Goal: Task Accomplishment & Management: Manage account settings

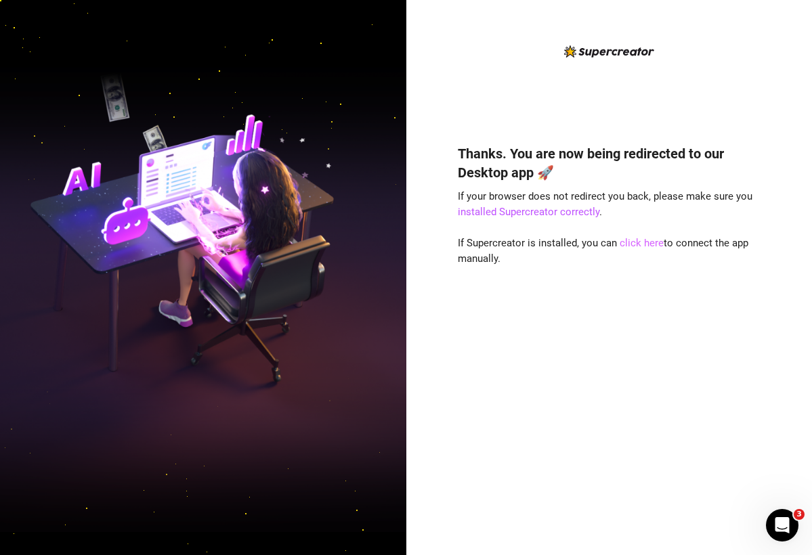
click at [599, 241] on link "click here" at bounding box center [642, 243] width 44 height 12
click at [599, 247] on link "click here" at bounding box center [642, 243] width 44 height 12
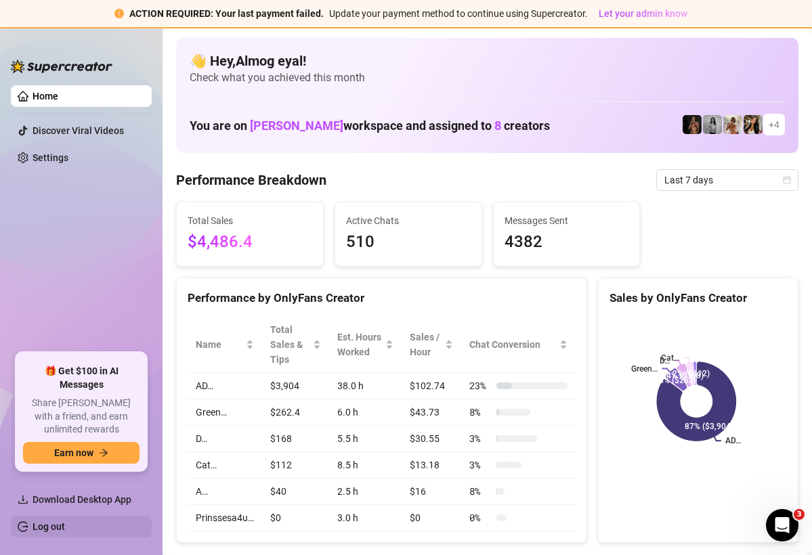
click at [46, 483] on link "Log out" at bounding box center [49, 526] width 33 height 11
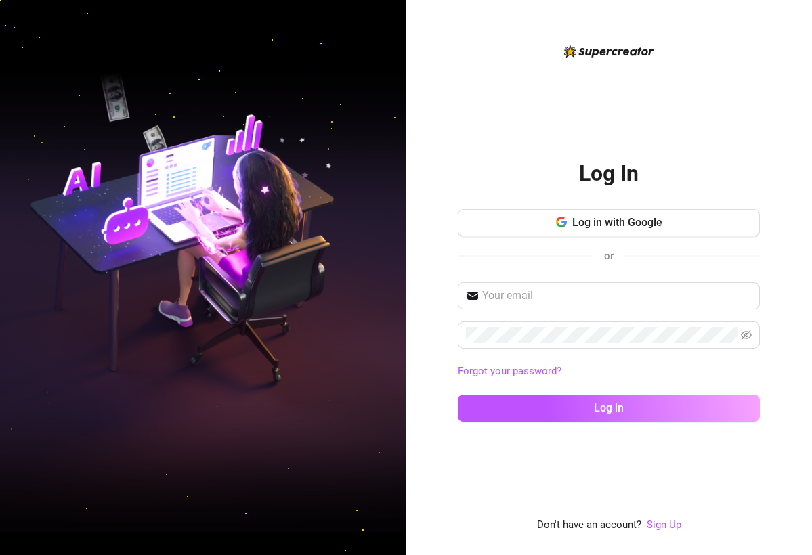
click at [623, 261] on span "or" at bounding box center [608, 256] width 31 height 18
click at [607, 292] on input "text" at bounding box center [617, 296] width 270 height 16
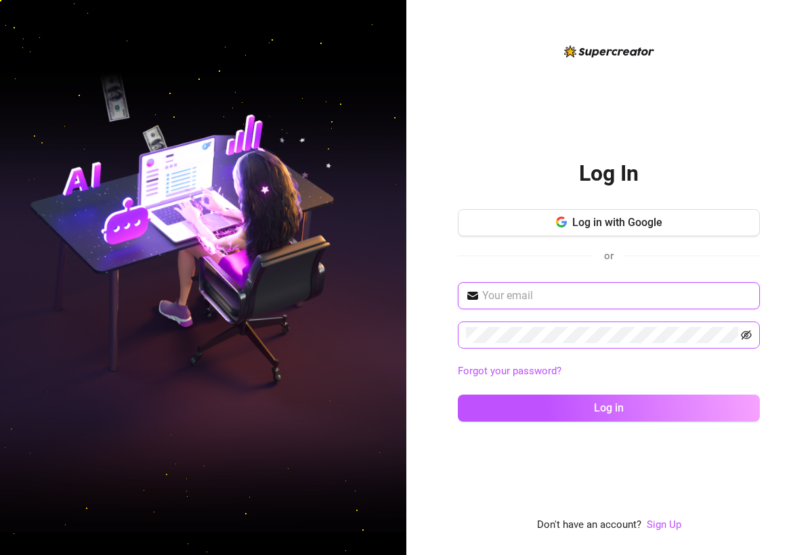
click at [690, 339] on icon "eye-invisible" at bounding box center [746, 334] width 11 height 9
click at [690, 296] on input "text" at bounding box center [617, 296] width 270 height 16
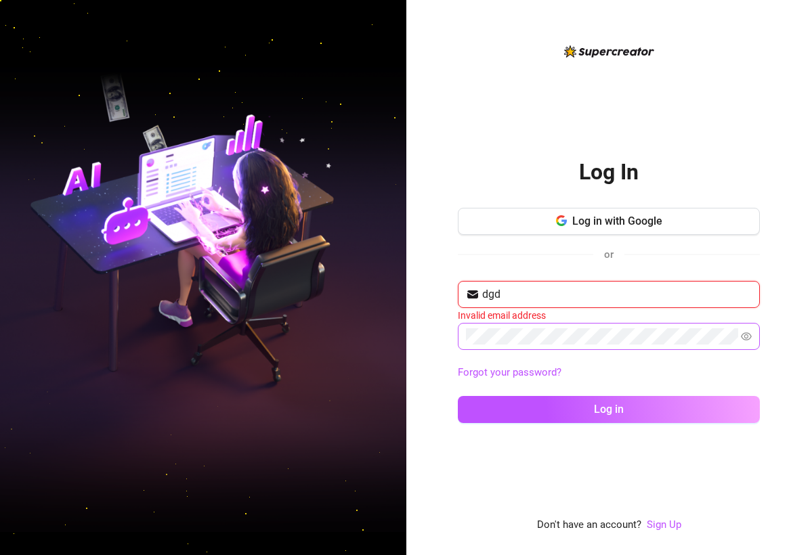
type input "dgdg"
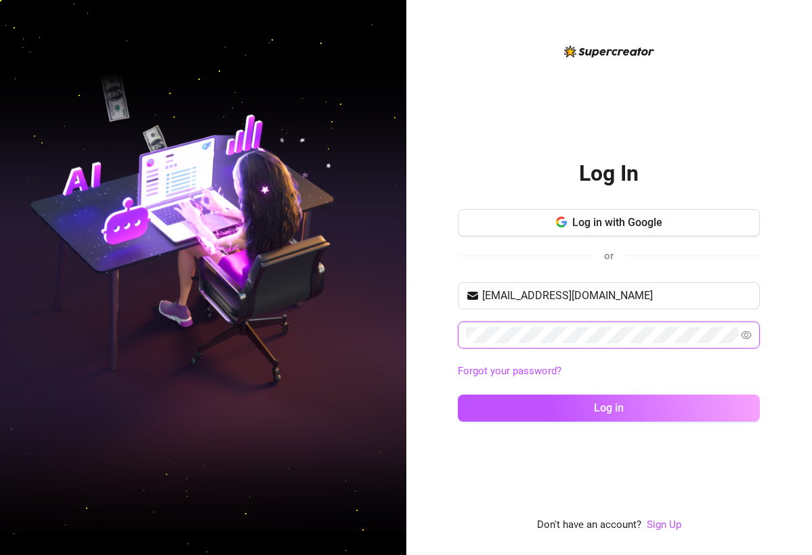
click at [609, 408] on button "Log in" at bounding box center [609, 408] width 302 height 27
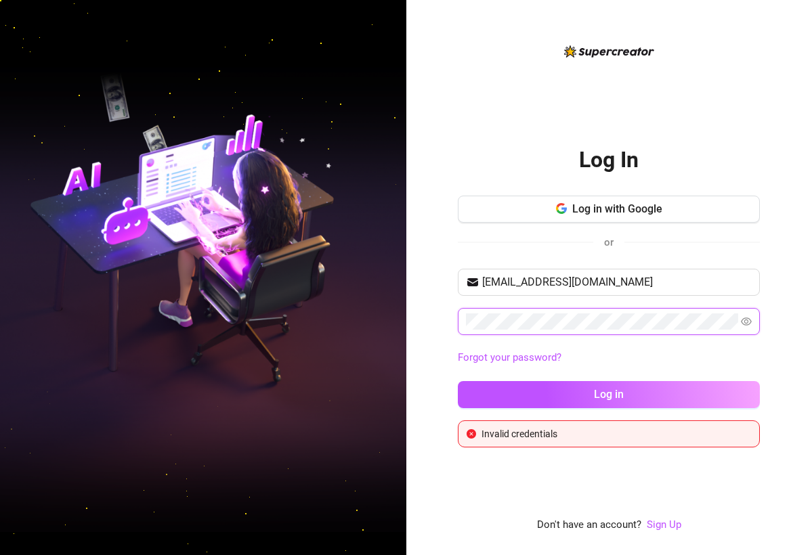
click at [609, 394] on button "Log in" at bounding box center [609, 394] width 302 height 27
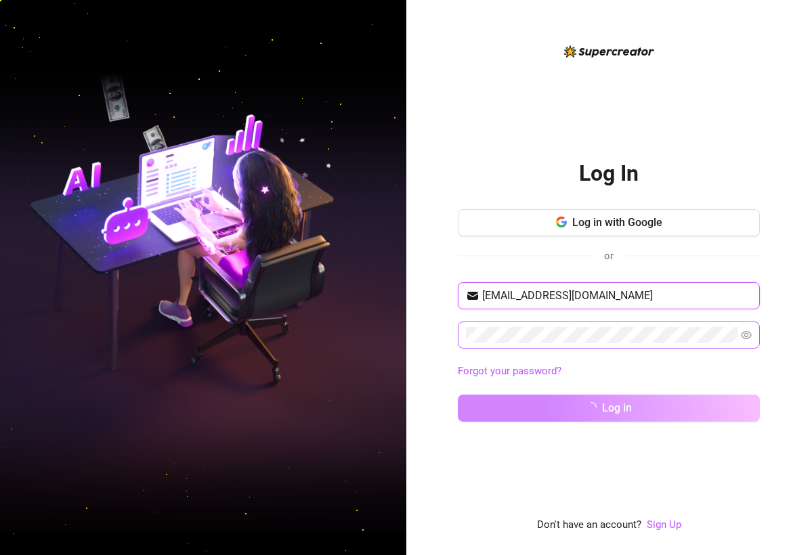
click at [609, 408] on button "Log in" at bounding box center [609, 408] width 302 height 27
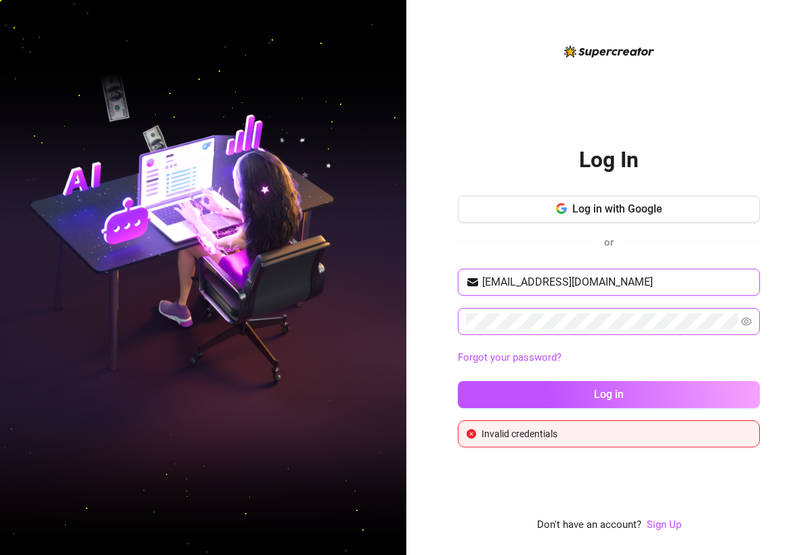
click at [609, 394] on button "Log in" at bounding box center [609, 394] width 302 height 27
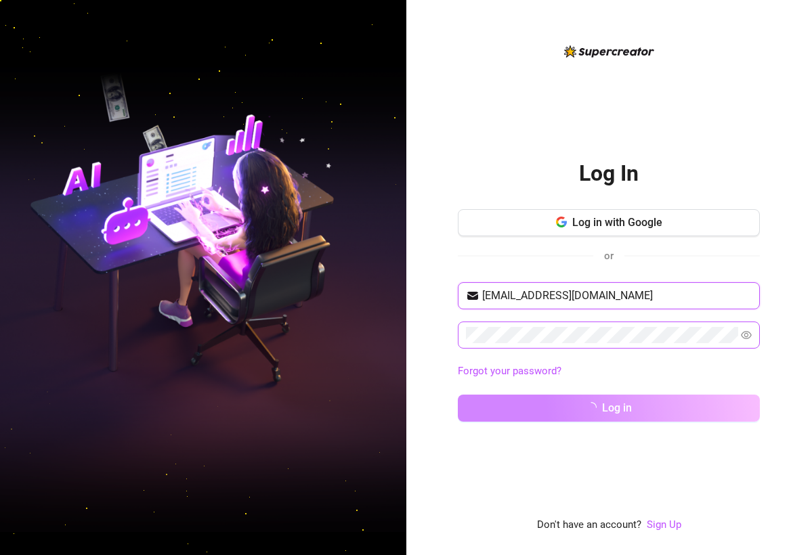
click at [609, 408] on button "Log in" at bounding box center [609, 408] width 302 height 27
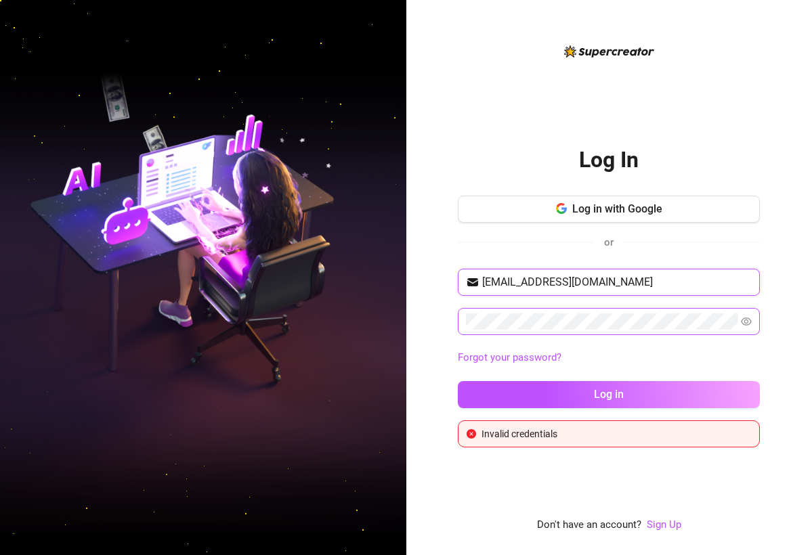
type input "itamarlev4@gmail.com"
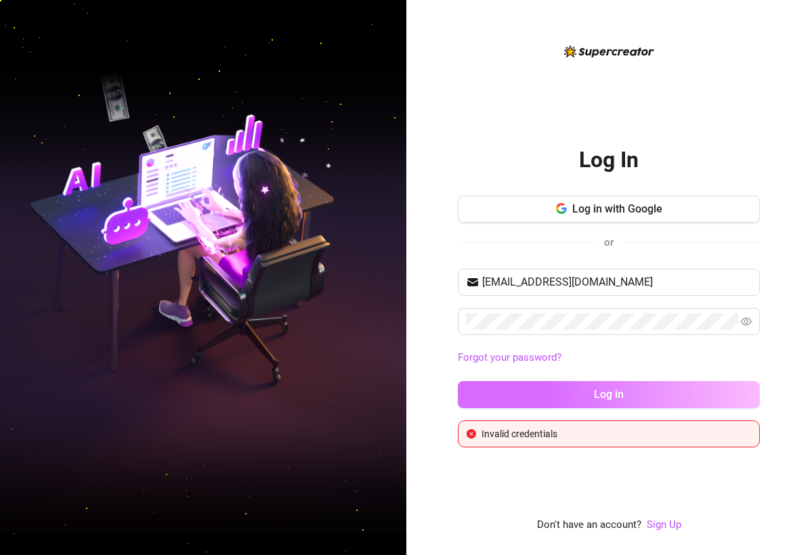
click at [622, 401] on button "Log in" at bounding box center [609, 394] width 302 height 27
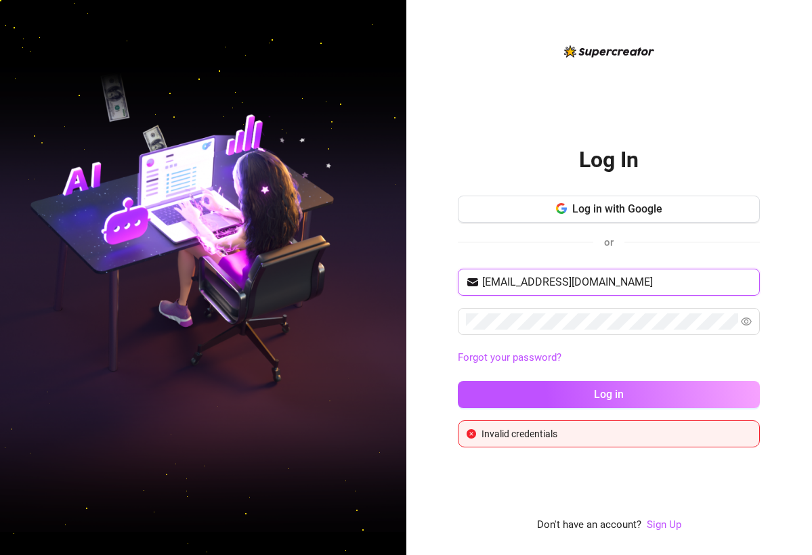
click at [611, 283] on input "itamarlev4@gmail.com" at bounding box center [617, 282] width 270 height 16
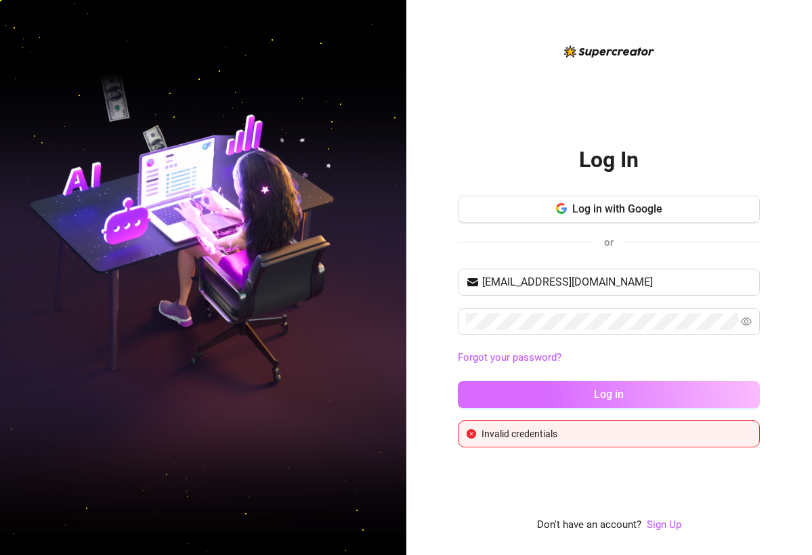
click at [576, 398] on button "Log in" at bounding box center [609, 394] width 302 height 27
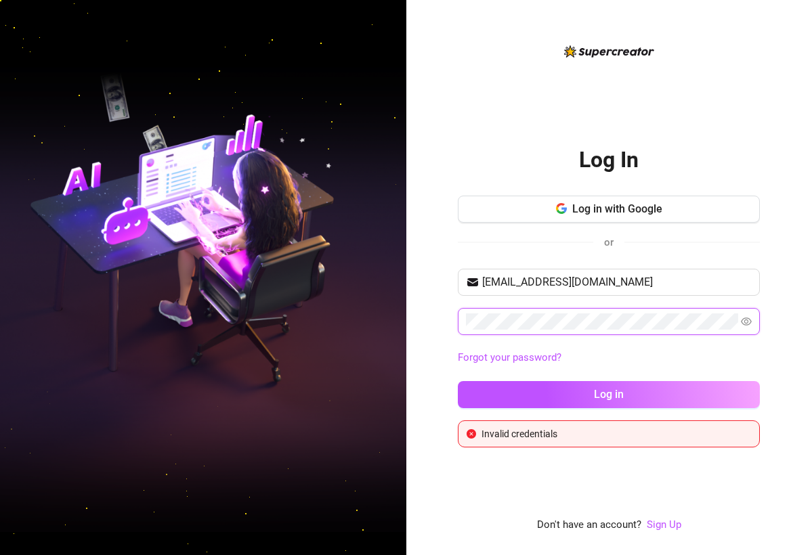
click at [609, 394] on button "Log in" at bounding box center [609, 394] width 302 height 27
click at [506, 356] on link "Forgot your password?" at bounding box center [510, 357] width 104 height 12
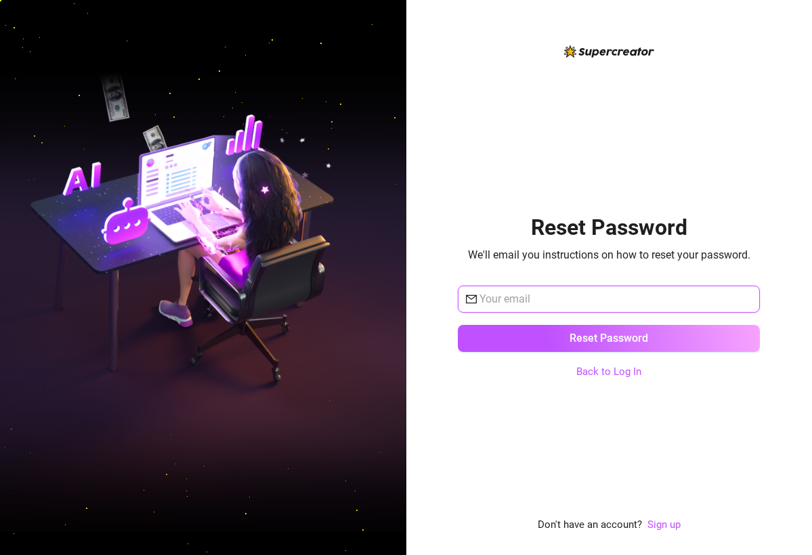
click at [509, 303] on input "text" at bounding box center [615, 299] width 272 height 16
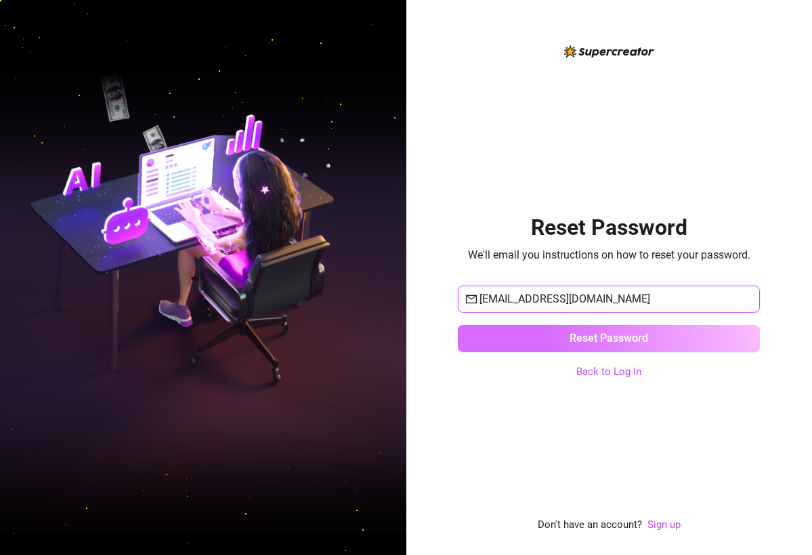
type input "itamarlev4@gmail.com"
click at [555, 343] on button "Reset Password" at bounding box center [609, 338] width 302 height 27
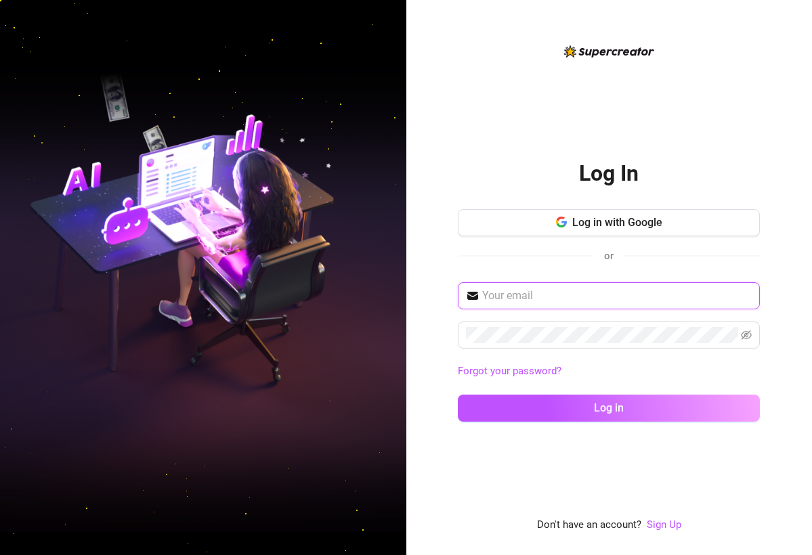
click at [524, 295] on input "text" at bounding box center [617, 296] width 270 height 16
click at [455, 375] on div "Log In Log in with Google or Forgot your password? Log in Don't have an account…" at bounding box center [609, 277] width 406 height 555
click at [517, 365] on link "Forgot your password?" at bounding box center [510, 371] width 104 height 12
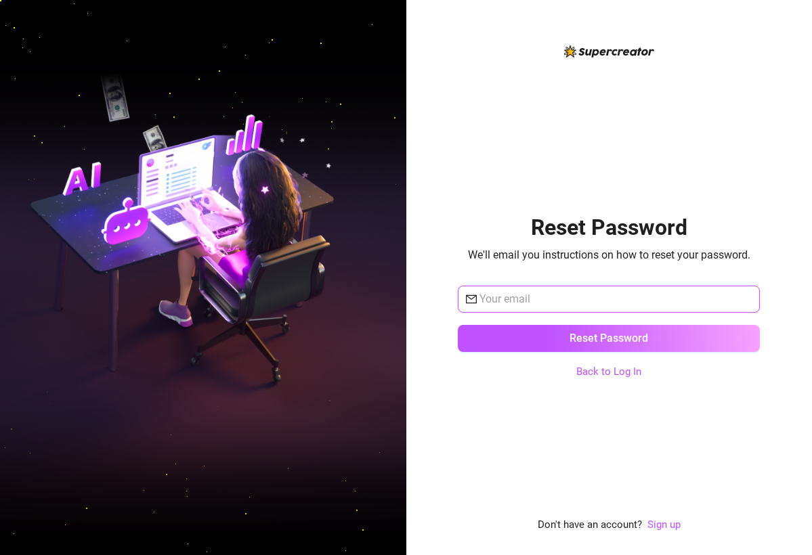
click at [521, 301] on input "text" at bounding box center [615, 299] width 272 height 16
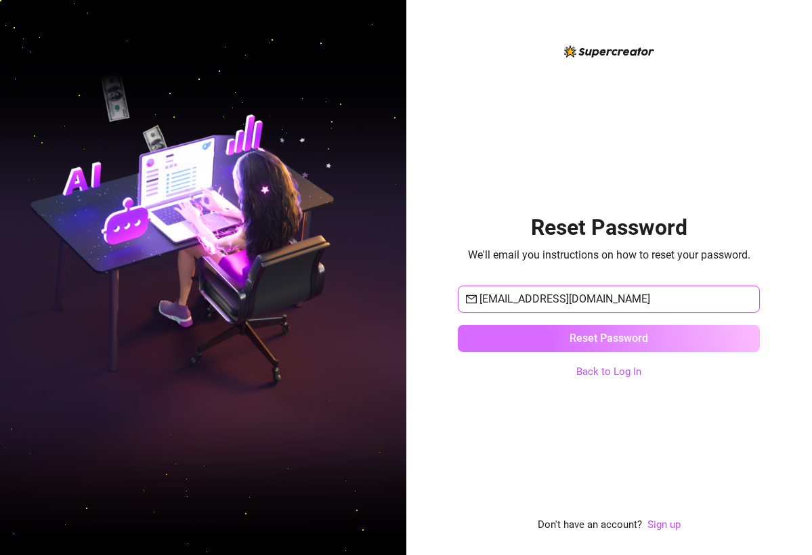
type input "itamarlev4@gmail.com"
click at [631, 351] on button "Reset Password" at bounding box center [609, 338] width 302 height 27
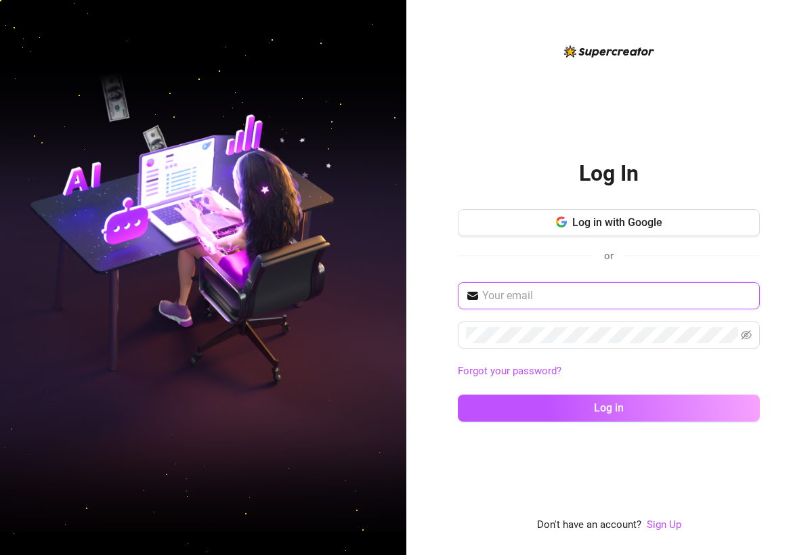
type input "itamarlev4@gmail.com"
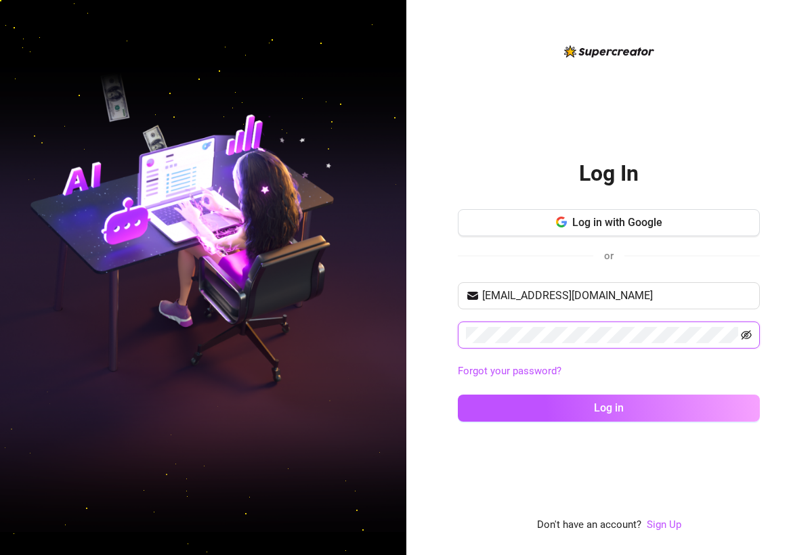
click at [690, 330] on icon "eye-invisible" at bounding box center [746, 335] width 11 height 11
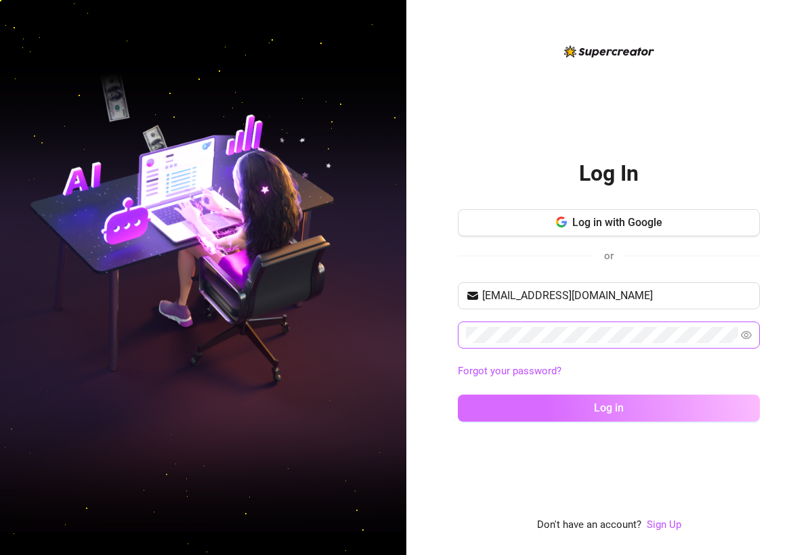
click at [628, 398] on button "Log in" at bounding box center [609, 408] width 302 height 27
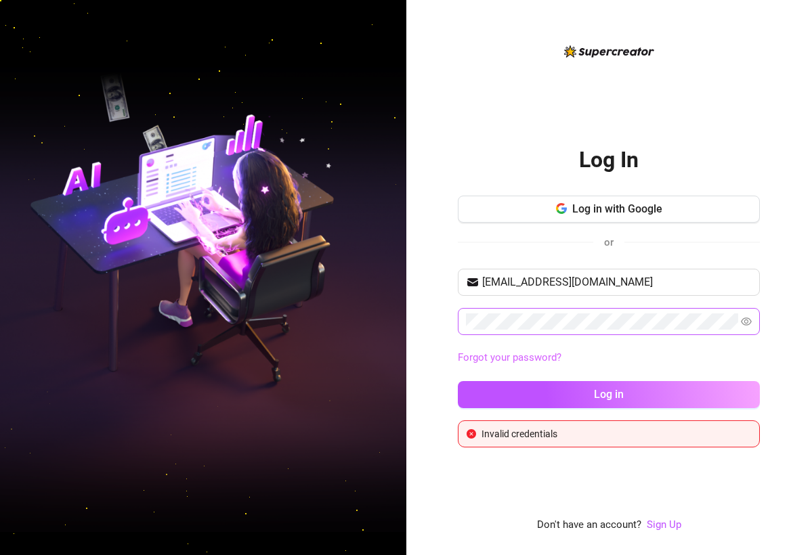
click at [529, 358] on link "Forgot your password?" at bounding box center [510, 357] width 104 height 12
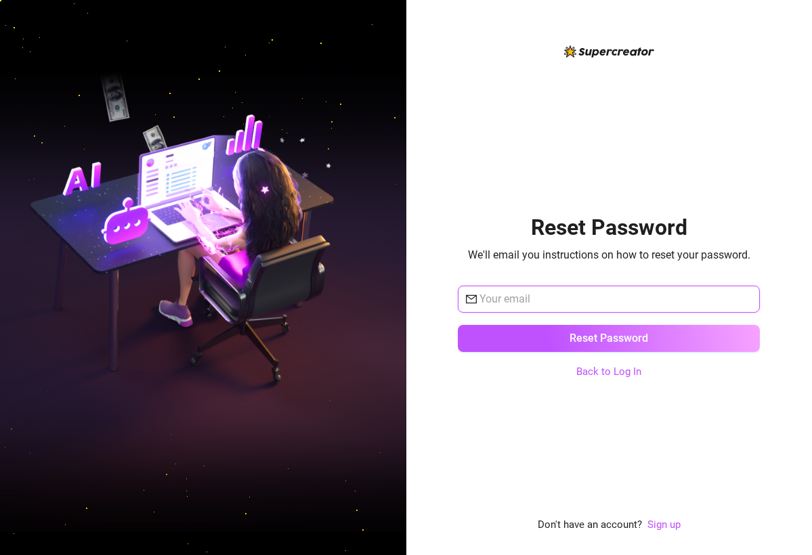
click at [540, 301] on input "text" at bounding box center [615, 299] width 272 height 16
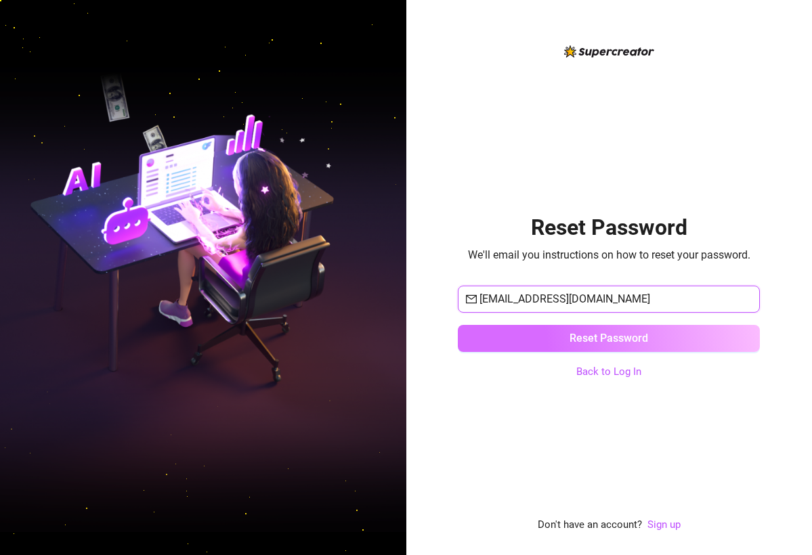
type input "itamarlev4@gmail.com"
click at [593, 340] on span "Reset Password" at bounding box center [609, 338] width 79 height 13
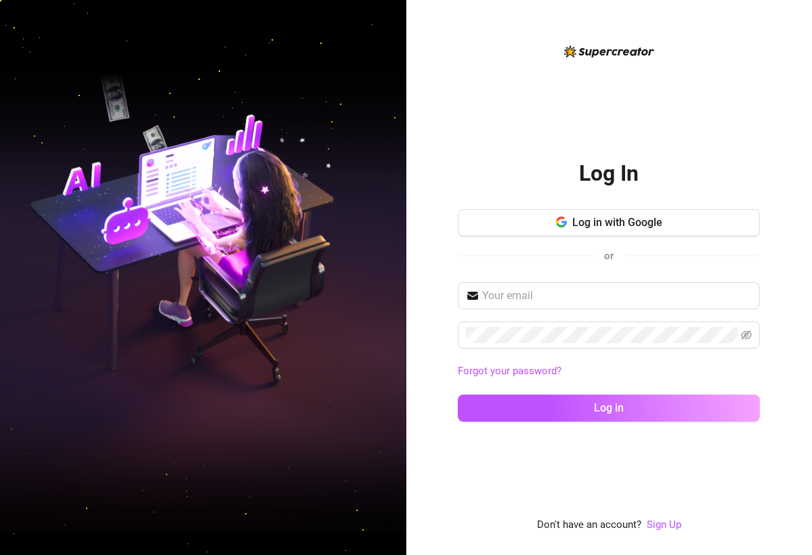
click at [611, 369] on link "Forgot your password?" at bounding box center [609, 372] width 302 height 16
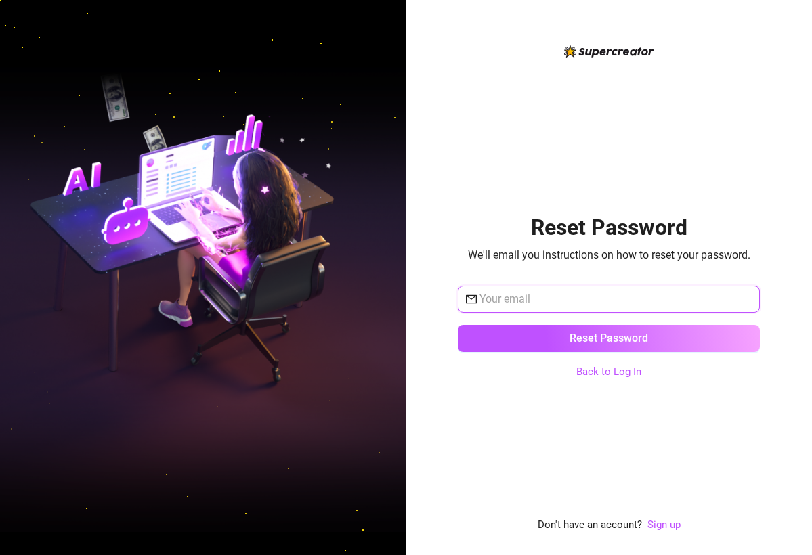
click at [596, 297] on input "text" at bounding box center [615, 299] width 272 height 16
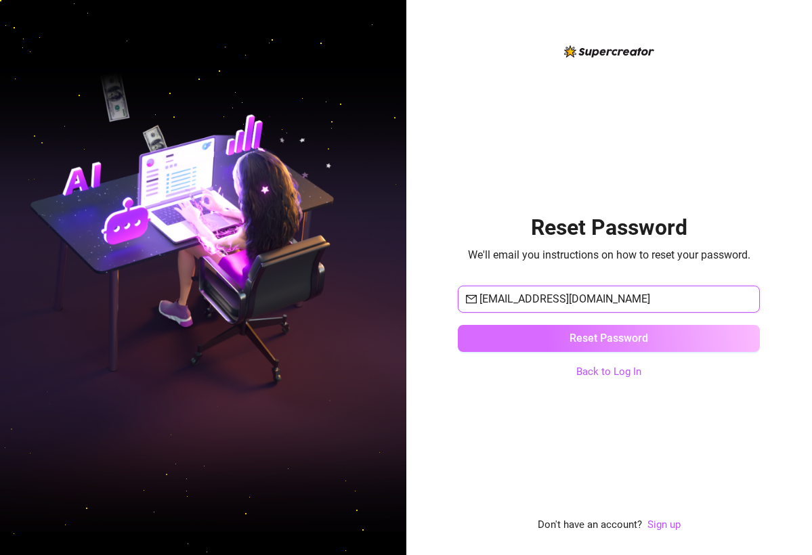
type input "itamarlev4@gmail.com"
click at [668, 337] on button "Reset Password" at bounding box center [609, 338] width 302 height 27
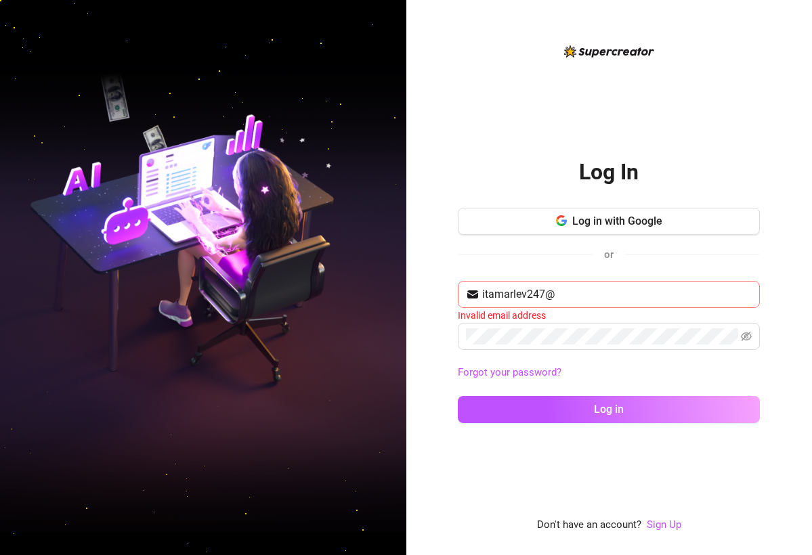
drag, startPoint x: 551, startPoint y: 299, endPoint x: 477, endPoint y: 298, distance: 73.8
click at [477, 298] on span "itamarlev247@" at bounding box center [609, 294] width 302 height 27
click at [572, 290] on input "itamarlev247@" at bounding box center [617, 294] width 270 height 16
type input "i"
click at [553, 289] on input "text" at bounding box center [617, 294] width 270 height 16
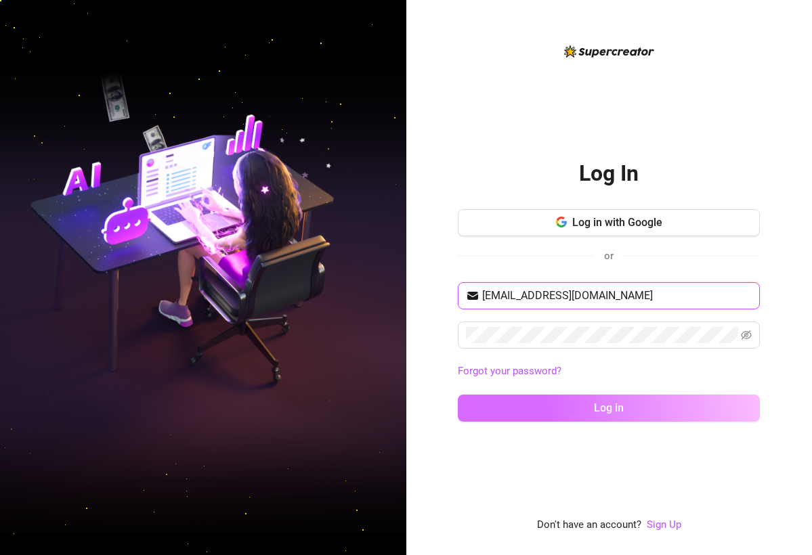
type input "itamarlev4@gmail.com"
click at [641, 416] on button "Log in" at bounding box center [609, 408] width 302 height 27
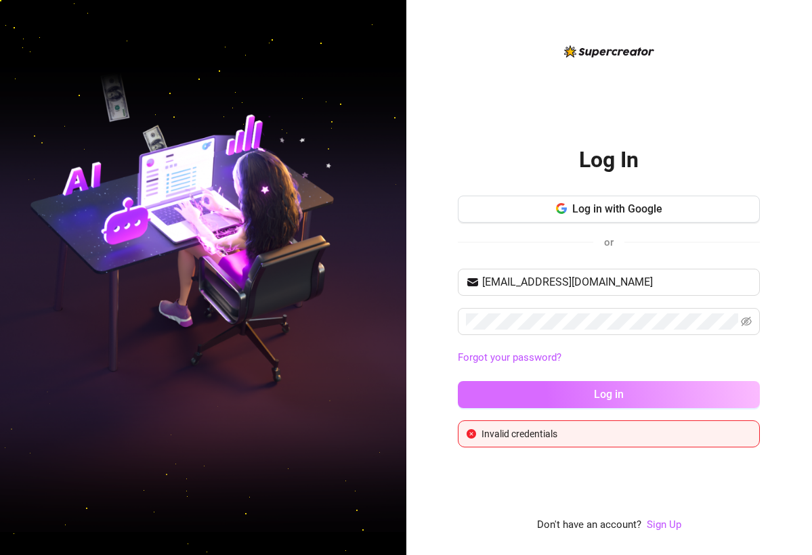
click at [635, 402] on button "Log in" at bounding box center [609, 394] width 302 height 27
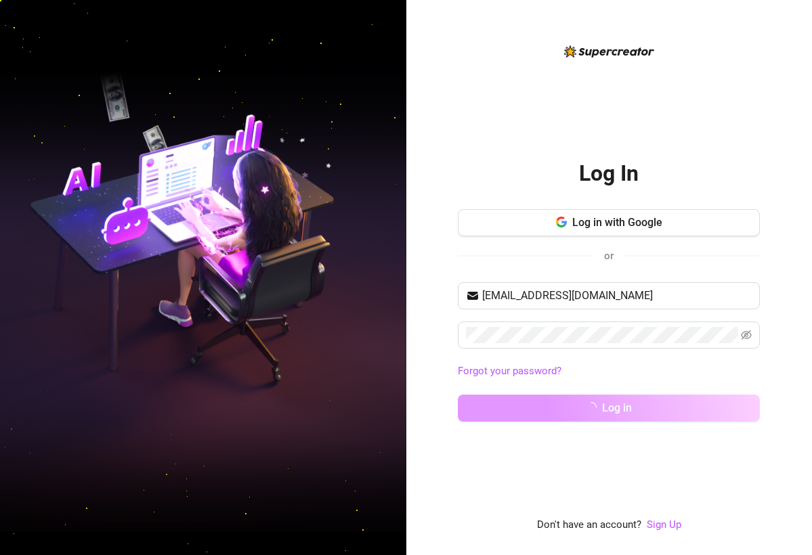
click at [635, 402] on button "Log in" at bounding box center [609, 408] width 302 height 27
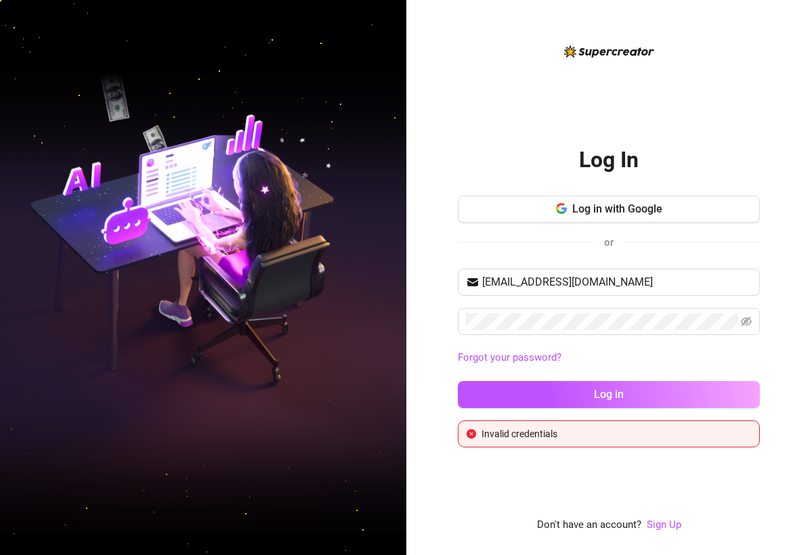
click at [666, 365] on link "Forgot your password?" at bounding box center [609, 358] width 302 height 16
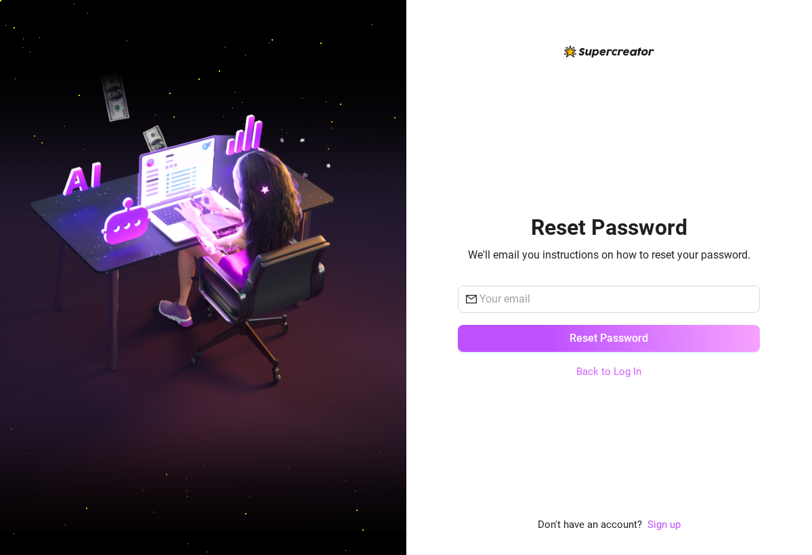
click at [631, 372] on link "Back to Log In" at bounding box center [608, 372] width 65 height 12
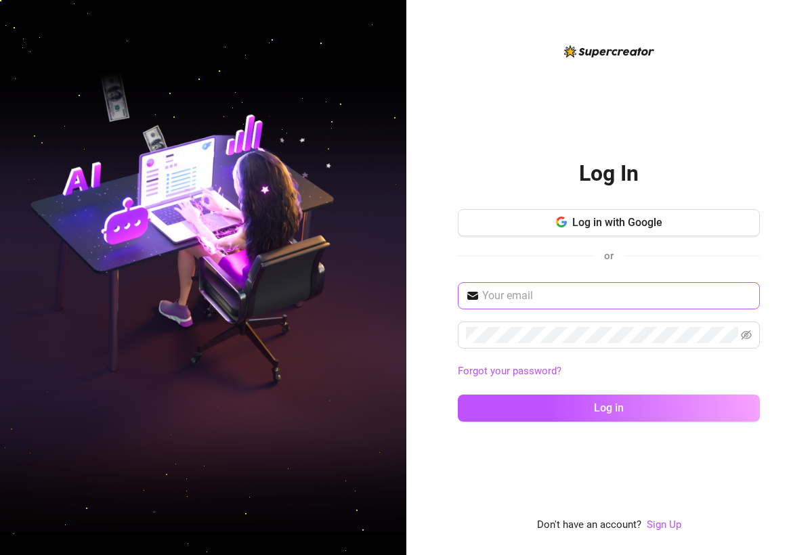
click at [612, 293] on input "text" at bounding box center [617, 296] width 270 height 16
click at [654, 282] on span at bounding box center [609, 295] width 302 height 27
click at [654, 292] on input "text" at bounding box center [617, 296] width 270 height 16
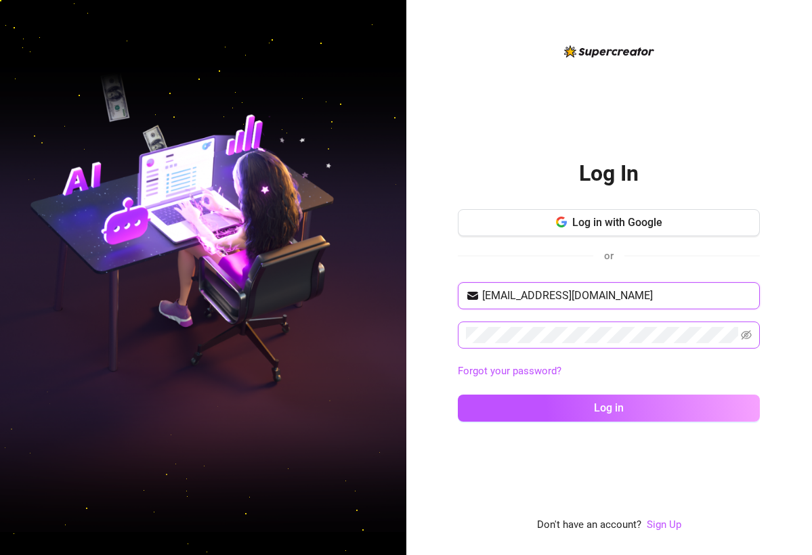
type input "itamarlev4@gmail.com"
click at [690, 335] on icon "eye-invisible" at bounding box center [746, 335] width 11 height 11
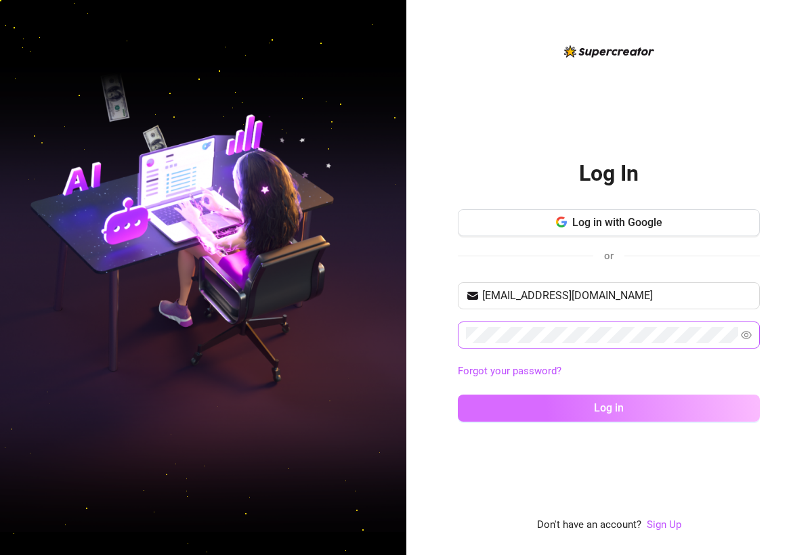
click at [690, 409] on button "Log in" at bounding box center [609, 408] width 302 height 27
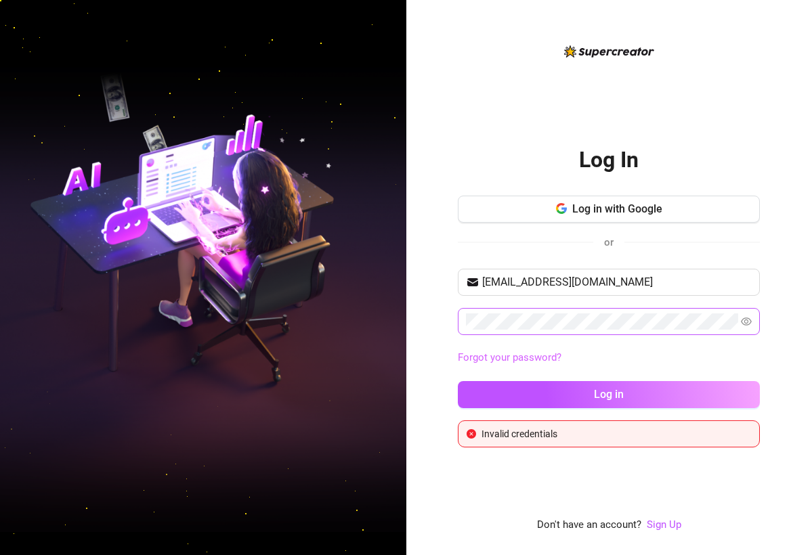
click at [520, 360] on link "Forgot your password?" at bounding box center [510, 357] width 104 height 12
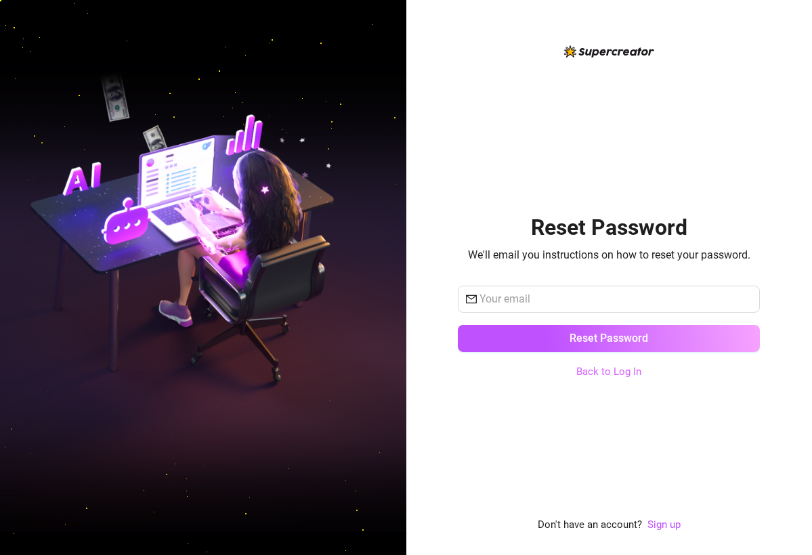
click at [608, 374] on link "Back to Log In" at bounding box center [608, 372] width 65 height 12
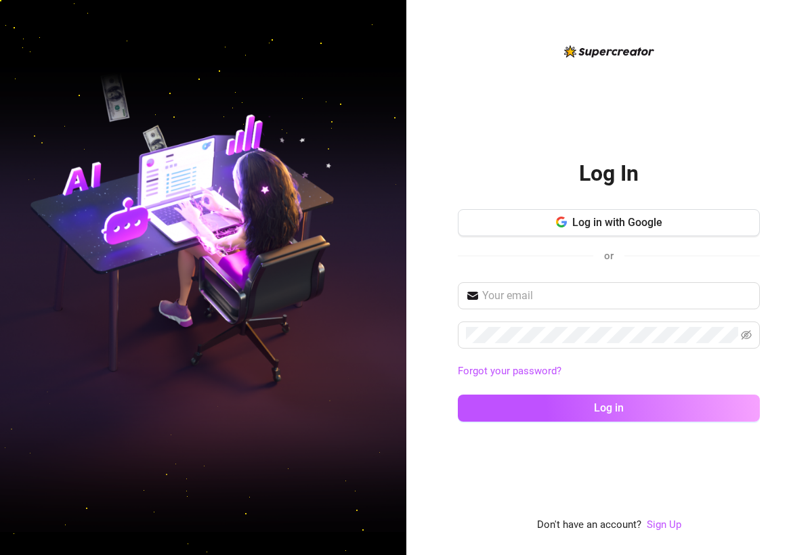
type input "E"
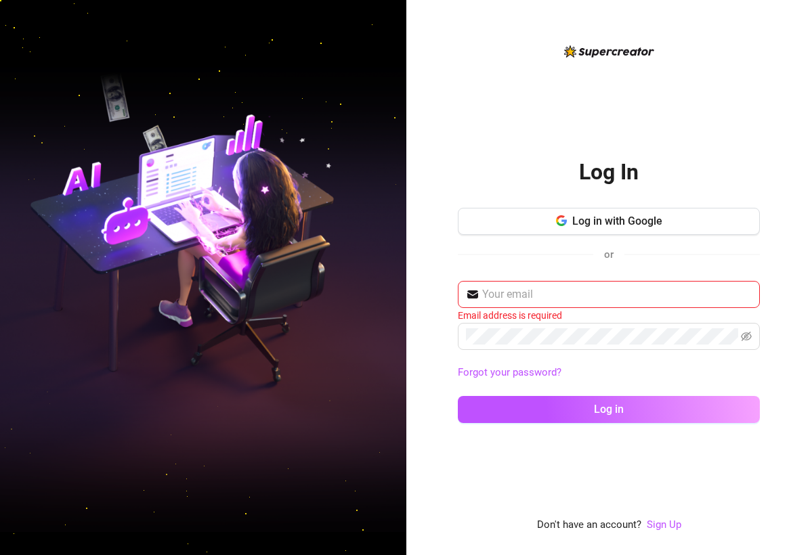
type input "E"
type input "s"
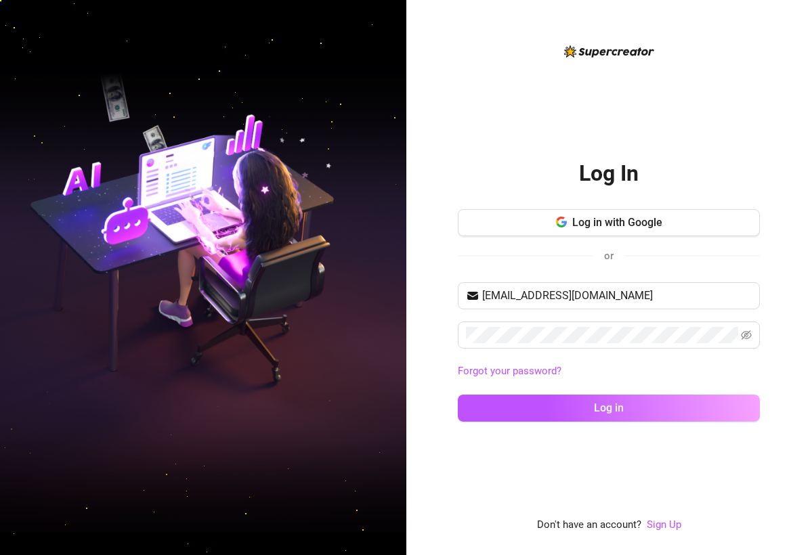
type input "eyalalomg@gmail.com"
click at [609, 408] on button "Log in" at bounding box center [609, 408] width 302 height 27
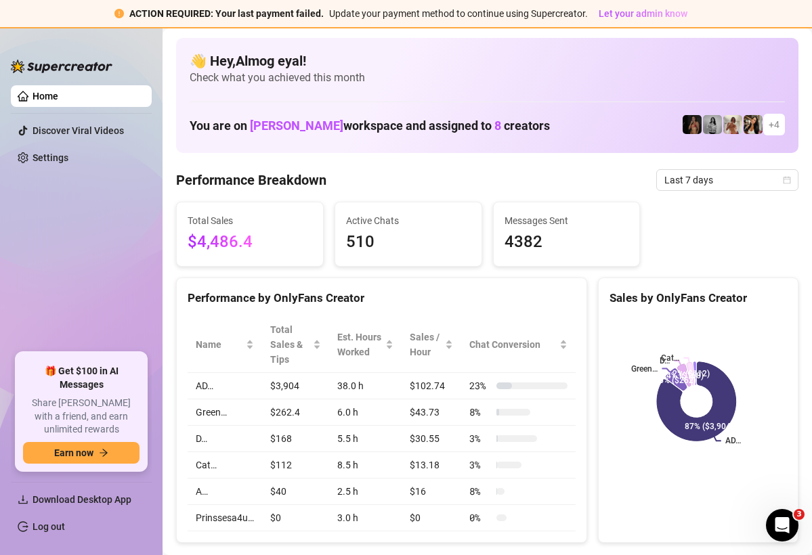
click at [126, 0] on html "ACTION REQUIRED: Your last payment failed. Update your payment method to contin…" at bounding box center [406, 277] width 812 height 555
